Goal: Task Accomplishment & Management: Use online tool/utility

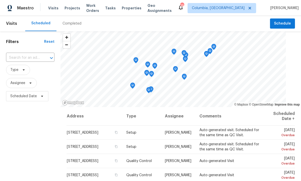
click at [137, 7] on span "Properties" at bounding box center [132, 8] width 20 height 5
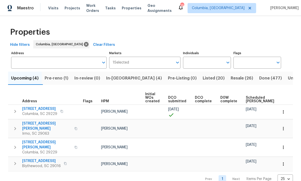
scroll to position [3, 0]
click at [64, 76] on span "Pre-reno (1)" at bounding box center [57, 77] width 24 height 7
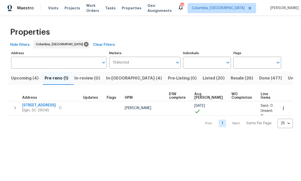
click at [40, 104] on span "[STREET_ADDRESS]" at bounding box center [39, 104] width 34 height 5
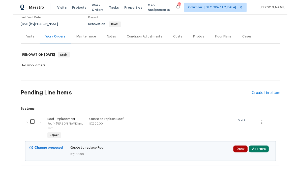
scroll to position [44, 0]
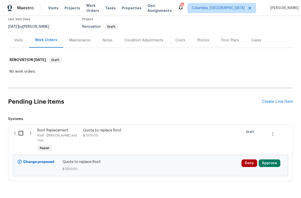
click at [16, 134] on input "checkbox" at bounding box center [23, 133] width 14 height 11
checkbox input "true"
click at [273, 160] on button "Approve" at bounding box center [270, 164] width 22 height 8
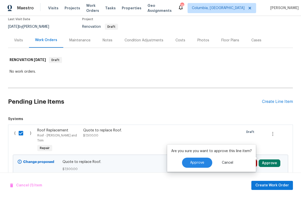
click at [214, 122] on span "Systems ( ) Roof Replacement Roof - [PERSON_NAME] and Trim Repair Quote to repl…" at bounding box center [150, 149] width 285 height 65
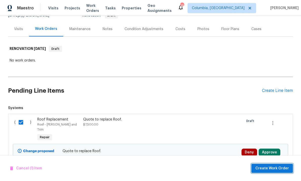
click at [269, 168] on span "Create Work Order" at bounding box center [273, 168] width 34 height 6
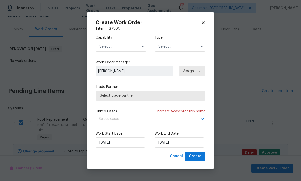
click at [117, 48] on input "text" at bounding box center [121, 46] width 51 height 10
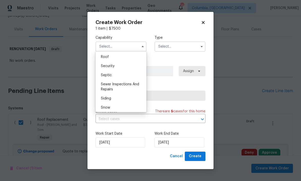
scroll to position [519, 0]
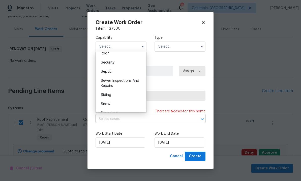
click at [124, 58] on div "Roof" at bounding box center [121, 53] width 48 height 9
type input "Roof"
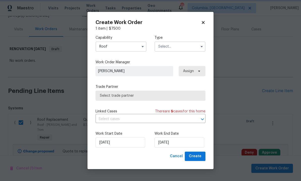
scroll to position [506, 0]
click at [178, 45] on input "text" at bounding box center [180, 46] width 51 height 10
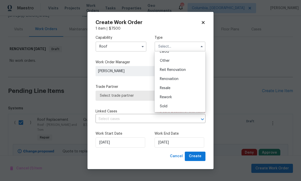
scroll to position [60, 0]
click at [180, 79] on div "Renovation" at bounding box center [180, 78] width 48 height 9
type input "Renovation"
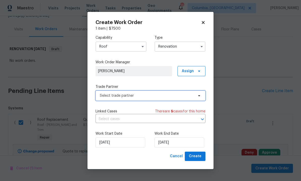
click at [143, 98] on span "Select trade partner" at bounding box center [151, 95] width 110 height 10
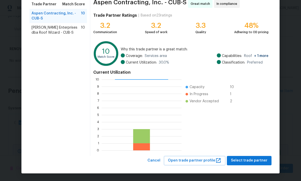
scroll to position [42, 0]
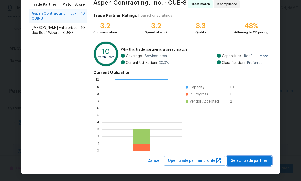
click at [243, 162] on span "Select trade partner" at bounding box center [249, 160] width 37 height 6
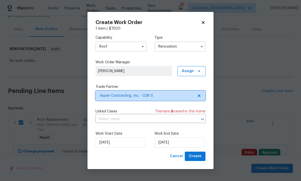
scroll to position [0, 0]
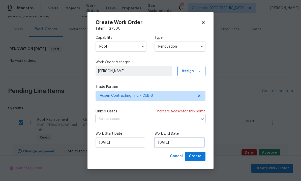
click at [191, 143] on input "9/18/2025" at bounding box center [180, 142] width 50 height 10
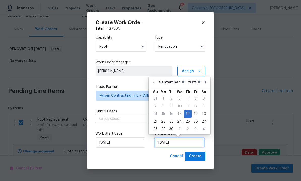
scroll to position [19, 0]
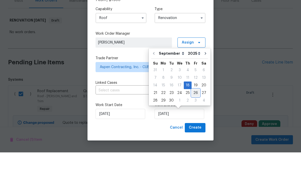
click at [194, 118] on div "26" at bounding box center [196, 121] width 8 height 7
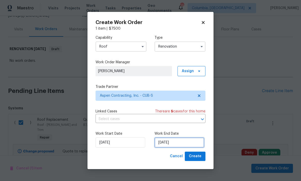
click at [190, 140] on input "9/26/2025" at bounding box center [180, 142] width 50 height 10
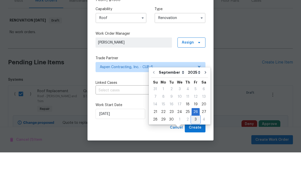
click at [193, 144] on div "3" at bounding box center [196, 147] width 8 height 7
type input "10/3/2025"
select select "9"
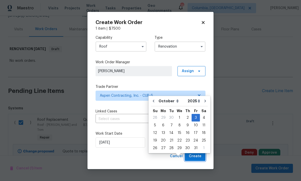
click at [196, 156] on span "Create" at bounding box center [195, 156] width 13 height 6
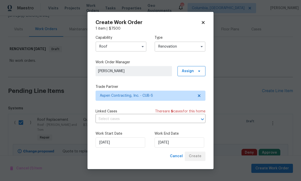
scroll to position [10, 0]
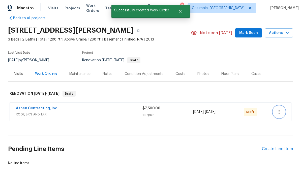
click at [283, 106] on button "button" at bounding box center [279, 112] width 12 height 12
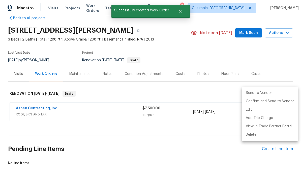
click at [257, 91] on li "Send to Vendor" at bounding box center [270, 93] width 56 height 8
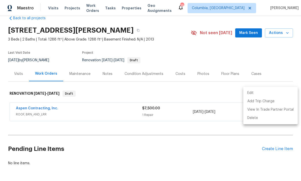
click at [45, 87] on div at bounding box center [150, 90] width 301 height 181
click at [45, 87] on div "Edit Add Trip Charge View In Trade Partner Portal Delete" at bounding box center [150, 90] width 301 height 181
click at [41, 106] on link "Aspen Contracting, Inc." at bounding box center [37, 108] width 42 height 4
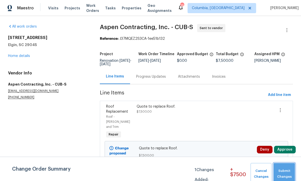
click at [278, 170] on span "Submit Changes" at bounding box center [284, 174] width 16 height 12
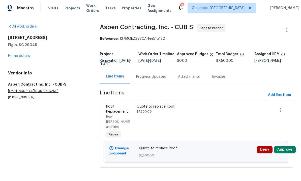
click at [145, 76] on div "Progress Updates" at bounding box center [151, 76] width 30 height 5
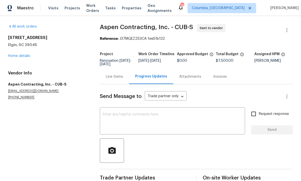
click at [138, 114] on textarea at bounding box center [172, 121] width 139 height 18
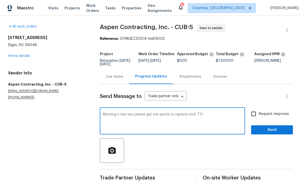
click at [120, 113] on textarea "Morning,n can you please get me quote to replace roof. TY!" at bounding box center [172, 121] width 139 height 18
type textarea "Morning can you please get me quote to replace roof. TY!"
click at [277, 130] on span "Send" at bounding box center [272, 129] width 34 height 6
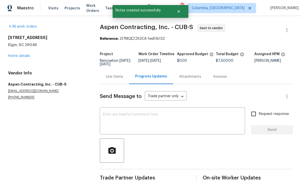
click at [19, 57] on link "Home details" at bounding box center [19, 56] width 22 height 4
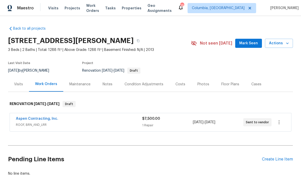
click at [272, 161] on div "Create Line Item" at bounding box center [277, 159] width 31 height 5
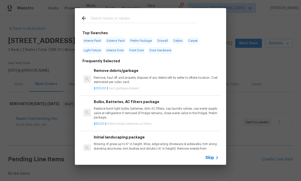
click at [118, 15] on input "text" at bounding box center [144, 19] width 107 height 8
type input "Hvac"
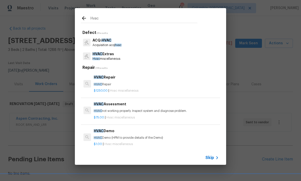
click at [123, 86] on p "HVAC Repair" at bounding box center [156, 84] width 125 height 4
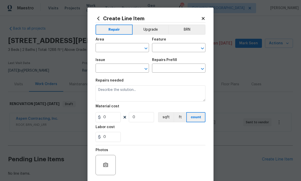
type input "HVAC"
type input "HVAC Extras"
type input "HVAC Repair $1,250.00"
type textarea "HVAC Repair"
type input "1250"
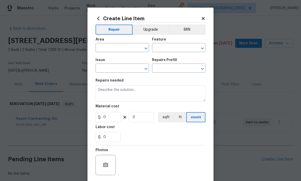
type input "1"
click at [119, 45] on input "text" at bounding box center [115, 48] width 39 height 8
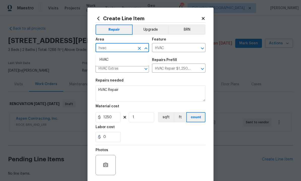
click at [129, 60] on li "HVAC" at bounding box center [123, 60] width 54 height 8
type input "HVAC"
click at [188, 68] on input "HVAC Repair $1,250.00" at bounding box center [171, 69] width 39 height 8
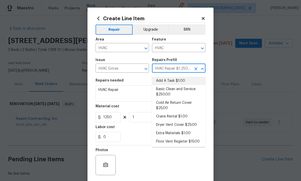
click at [175, 78] on li "Add A Task $1.00" at bounding box center [179, 80] width 54 height 8
type input "HVAC Repair $1,250.00"
type textarea "HPM to detail"
type input "Add A Task $1.00"
type input "1"
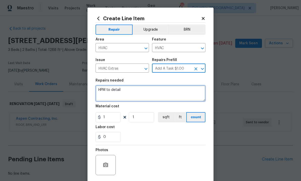
click at [112, 91] on textarea "HPM to detail" at bounding box center [151, 93] width 110 height 16
click at [111, 91] on textarea "HPM to detail" at bounding box center [151, 93] width 110 height 16
click at [114, 92] on textarea "HPM to detail" at bounding box center [151, 93] width 110 height 16
click at [114, 91] on textarea "HPM to detail" at bounding box center [151, 93] width 110 height 16
type textarea "Quote to repair HVAC."
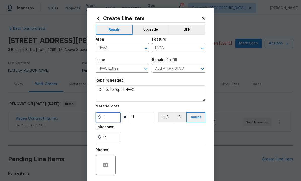
click at [109, 115] on input "1" at bounding box center [108, 117] width 25 height 10
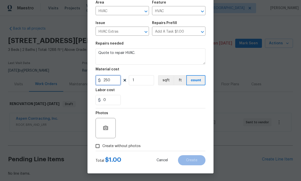
scroll to position [38, 0]
type input "250"
click at [98, 147] on input "Create without photos" at bounding box center [98, 146] width 10 height 10
checkbox input "true"
click at [148, 124] on textarea at bounding box center [163, 128] width 86 height 20
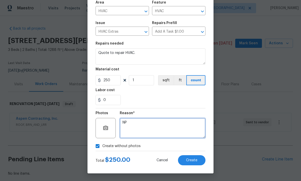
scroll to position [19, 0]
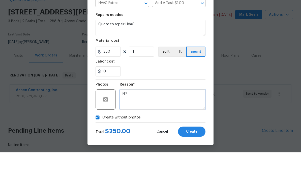
type textarea "NP"
click at [193, 158] on span "Create" at bounding box center [191, 160] width 11 height 4
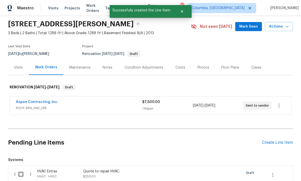
scroll to position [38, 0]
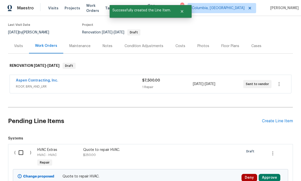
click at [24, 147] on input "checkbox" at bounding box center [23, 152] width 14 height 11
checkbox input "true"
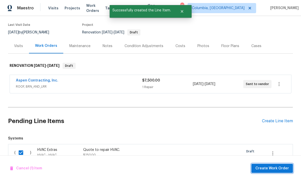
click at [276, 168] on span "Create Work Order" at bounding box center [273, 168] width 34 height 6
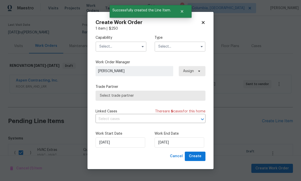
click at [121, 44] on input "text" at bounding box center [121, 46] width 51 height 10
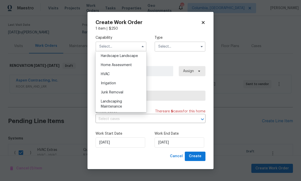
scroll to position [289, 0]
click at [123, 75] on div "HVAC" at bounding box center [121, 72] width 48 height 9
type input "HVAC"
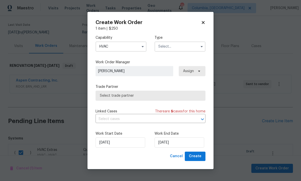
click at [187, 44] on input "text" at bounding box center [180, 46] width 51 height 10
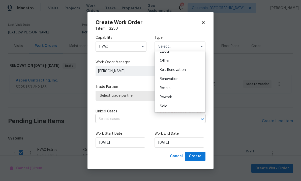
scroll to position [60, 0]
click at [177, 78] on span "Renovation" at bounding box center [169, 79] width 19 height 4
type input "Renovation"
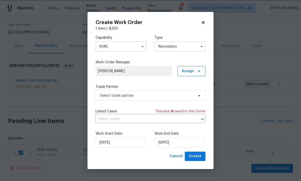
scroll to position [0, 0]
click at [134, 95] on span "Select trade partner" at bounding box center [147, 95] width 94 height 5
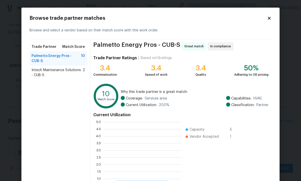
scroll to position [71, 78]
click at [68, 70] on span "Intech Maintenance Solutions - CUB-S" at bounding box center [57, 72] width 51 height 10
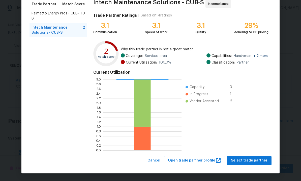
scroll to position [42, 0]
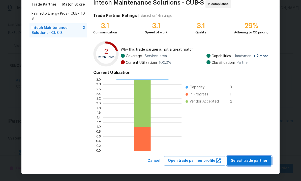
click at [249, 160] on span "Select trade partner" at bounding box center [249, 160] width 37 height 6
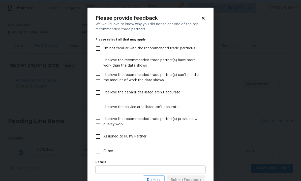
scroll to position [0, 0]
click at [98, 150] on input "Other" at bounding box center [98, 150] width 11 height 11
checkbox input "true"
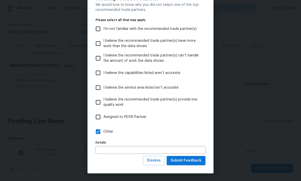
scroll to position [20, 0]
click at [184, 162] on span "Submit Feedback" at bounding box center [186, 160] width 31 height 6
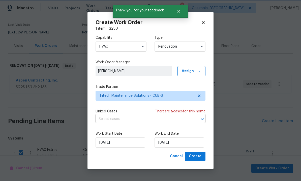
scroll to position [0, 0]
click at [184, 143] on input "9/18/2025" at bounding box center [180, 142] width 50 height 10
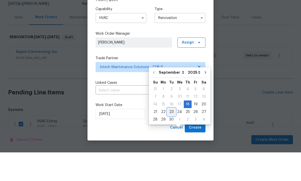
click at [170, 137] on div "23" at bounding box center [172, 140] width 8 height 7
type input "9/23/2025"
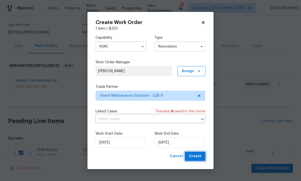
click at [197, 157] on span "Create" at bounding box center [195, 156] width 13 height 6
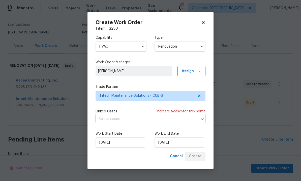
scroll to position [29, 0]
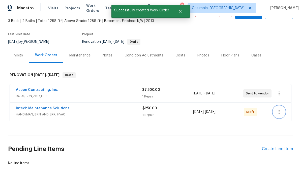
click at [280, 109] on icon "button" at bounding box center [279, 112] width 6 height 6
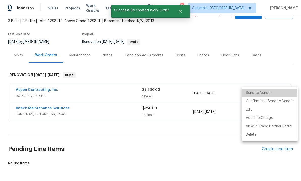
click at [257, 92] on li "Send to Vendor" at bounding box center [270, 93] width 56 height 8
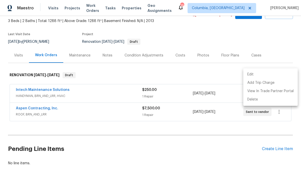
click at [35, 89] on div at bounding box center [150, 90] width 301 height 181
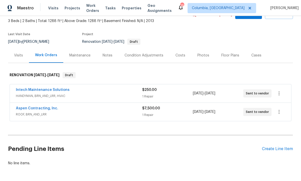
click at [54, 88] on link "Intech Maintenance Solutions" at bounding box center [43, 90] width 54 height 4
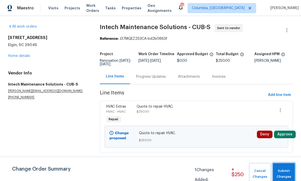
click at [285, 178] on span "Submit Changes" at bounding box center [284, 174] width 17 height 12
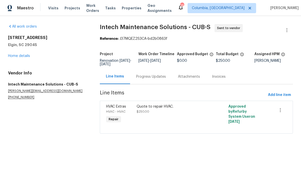
click at [152, 76] on div "Progress Updates" at bounding box center [151, 76] width 30 height 5
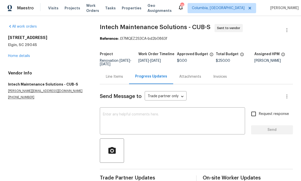
click at [167, 118] on textarea at bounding box center [172, 121] width 139 height 18
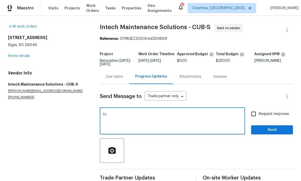
type textarea "R"
type textarea "Please get me estimate to repair hvac."
click at [273, 131] on span "Send" at bounding box center [272, 129] width 34 height 6
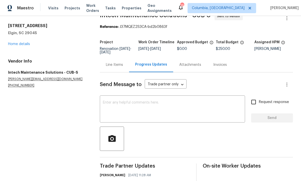
scroll to position [12, 0]
click at [18, 44] on link "Home details" at bounding box center [19, 44] width 22 height 4
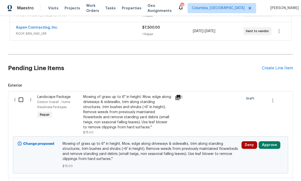
click at [21, 101] on input "checkbox" at bounding box center [23, 99] width 14 height 11
checkbox input "true"
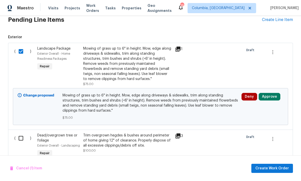
scroll to position [154, 0]
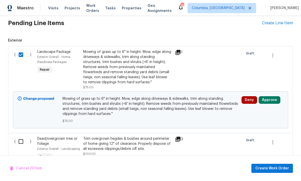
click at [17, 141] on input "checkbox" at bounding box center [23, 141] width 14 height 11
checkbox input "true"
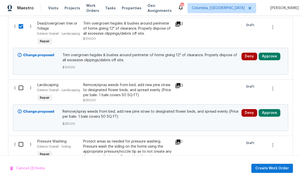
scroll to position [281, 0]
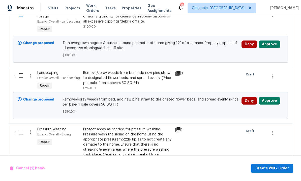
click at [23, 79] on input "checkbox" at bounding box center [23, 75] width 14 height 11
checkbox input "true"
click at [18, 131] on input "checkbox" at bounding box center [23, 131] width 14 height 11
checkbox input "true"
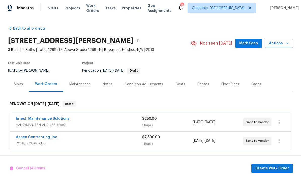
scroll to position [0, 0]
click at [274, 168] on span "Create Work Order" at bounding box center [273, 168] width 34 height 6
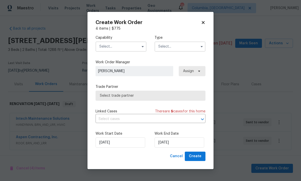
click at [122, 44] on input "text" at bounding box center [121, 46] width 51 height 10
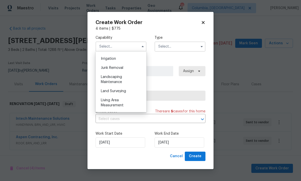
scroll to position [313, 0]
click at [127, 81] on div "Landscaping Maintenance" at bounding box center [121, 79] width 48 height 14
type input "Landscaping Maintenance"
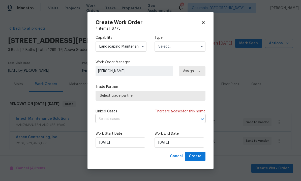
click at [176, 45] on input "text" at bounding box center [180, 46] width 51 height 10
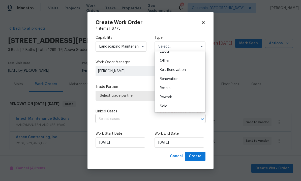
scroll to position [60, 0]
click at [177, 82] on div "Renovation" at bounding box center [180, 78] width 48 height 9
type input "Renovation"
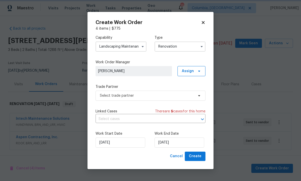
scroll to position [0, 0]
click at [130, 94] on span "Select trade partner" at bounding box center [147, 95] width 94 height 5
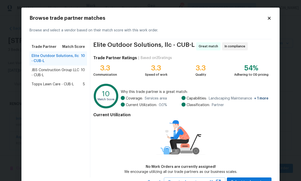
click at [72, 85] on span "Topps Lawn Care - CUB-L" at bounding box center [53, 84] width 42 height 5
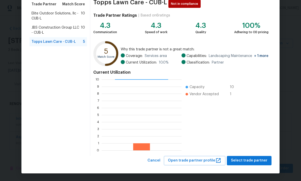
scroll to position [42, 0]
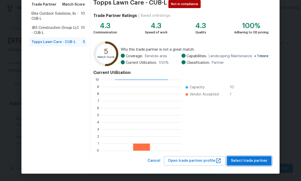
click at [252, 159] on span "Select trade partner" at bounding box center [249, 160] width 37 height 6
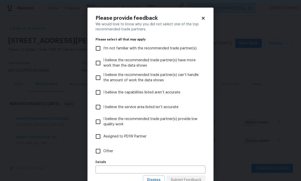
scroll to position [0, 0]
click at [100, 154] on input "Other" at bounding box center [98, 150] width 11 height 11
checkbox input "true"
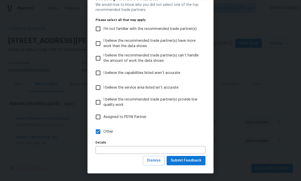
scroll to position [20, 0]
click at [186, 165] on button "Submit Feedback" at bounding box center [186, 160] width 39 height 9
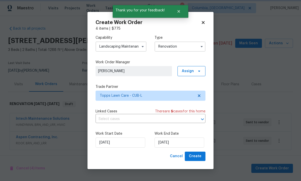
scroll to position [0, 0]
click at [191, 143] on input "9/18/2025" at bounding box center [180, 142] width 50 height 10
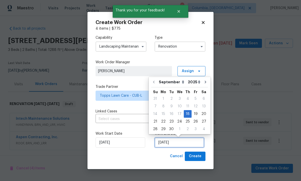
scroll to position [19, 0]
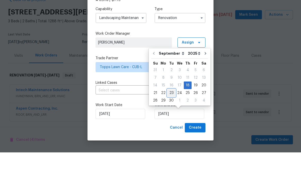
click at [173, 118] on div "23" at bounding box center [172, 121] width 8 height 7
type input "9/23/2025"
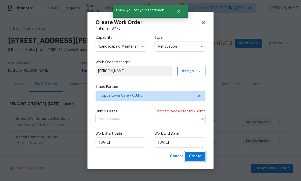
click at [194, 157] on span "Create" at bounding box center [195, 156] width 13 height 6
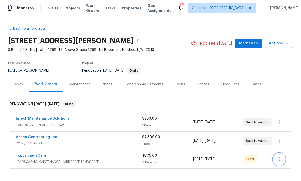
click at [282, 156] on icon "button" at bounding box center [279, 159] width 6 height 6
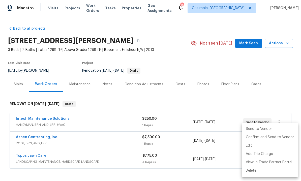
click at [259, 129] on li "Send to Vendor" at bounding box center [270, 128] width 56 height 8
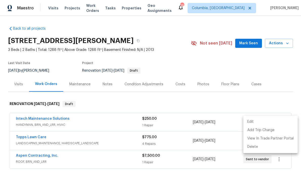
click at [32, 119] on div at bounding box center [150, 90] width 301 height 181
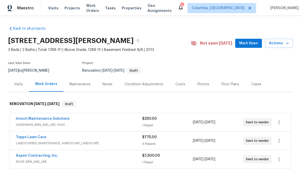
click at [35, 135] on link "Topps Lawn Care" at bounding box center [31, 137] width 31 height 4
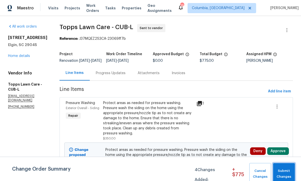
click at [288, 170] on span "Submit Changes" at bounding box center [284, 174] width 17 height 12
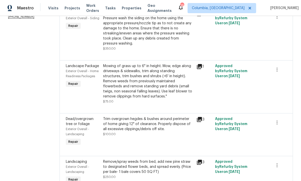
scroll to position [93, 0]
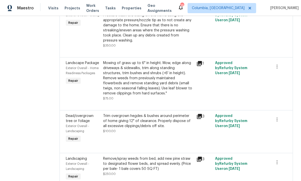
click at [149, 163] on div "Remove/spray weeds from bed, add new pine straw to designated flower beds, and …" at bounding box center [148, 163] width 90 height 15
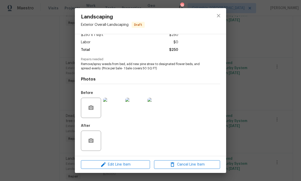
scroll to position [32, 0]
click at [91, 104] on button "button" at bounding box center [91, 107] width 12 height 12
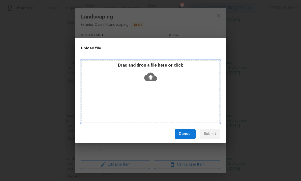
click at [152, 77] on icon at bounding box center [150, 76] width 13 height 9
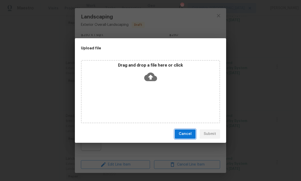
click at [190, 138] on button "Cancel" at bounding box center [185, 133] width 21 height 9
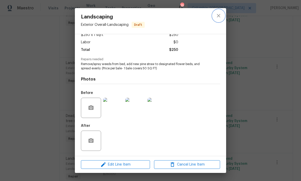
click at [217, 15] on icon "close" at bounding box center [219, 16] width 6 height 6
